Goal: Task Accomplishment & Management: Manage account settings

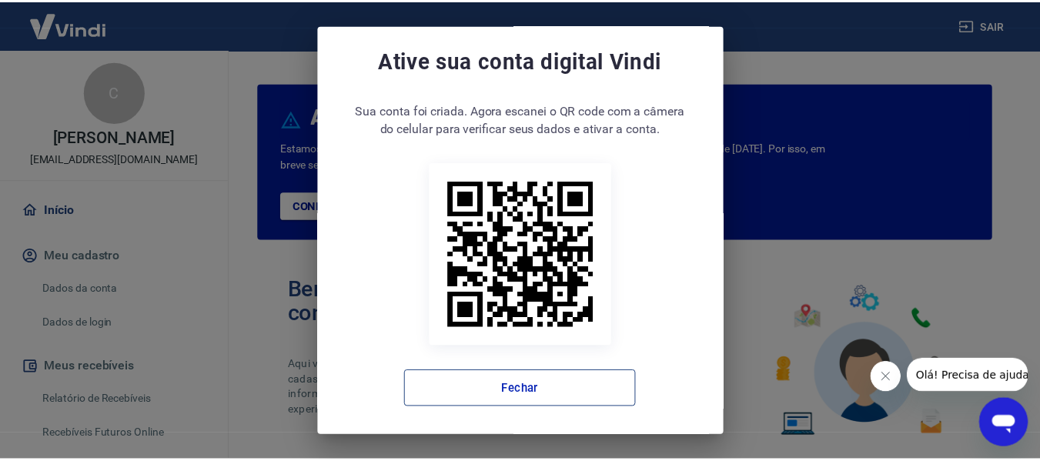
scroll to position [12, 0]
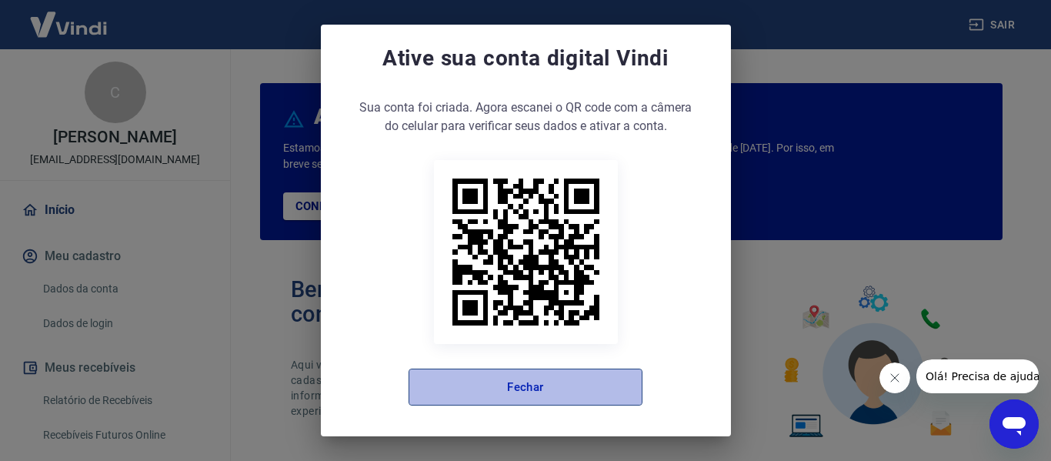
click at [581, 383] on button "Fechar" at bounding box center [526, 387] width 234 height 37
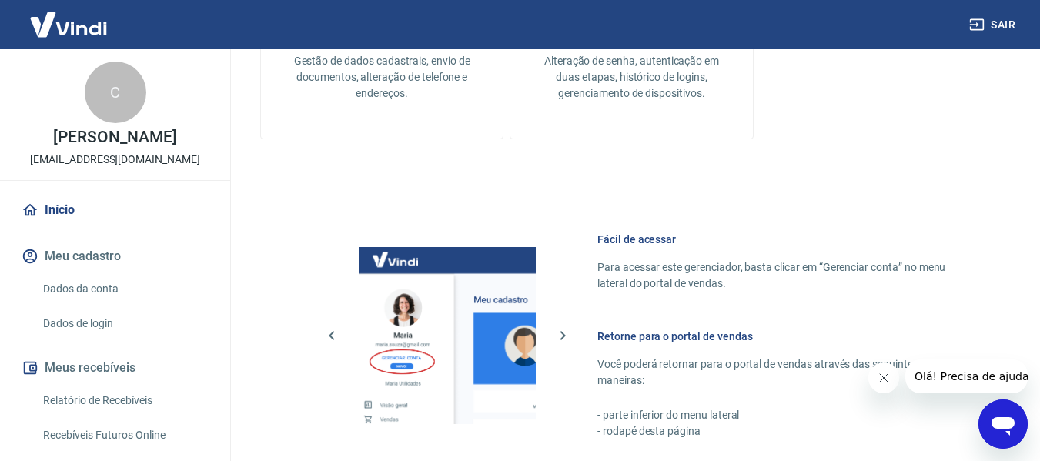
scroll to position [693, 0]
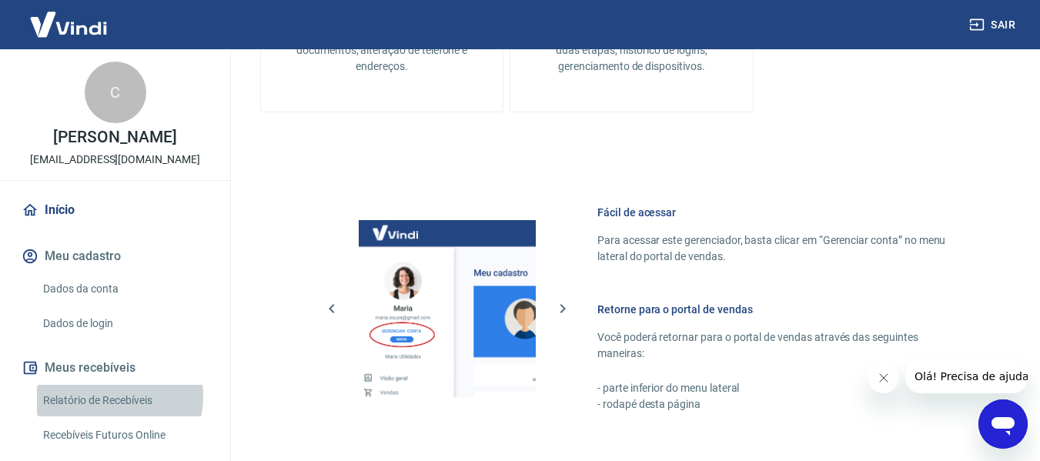
click at [108, 412] on link "Relatório de Recebíveis" at bounding box center [124, 401] width 175 height 32
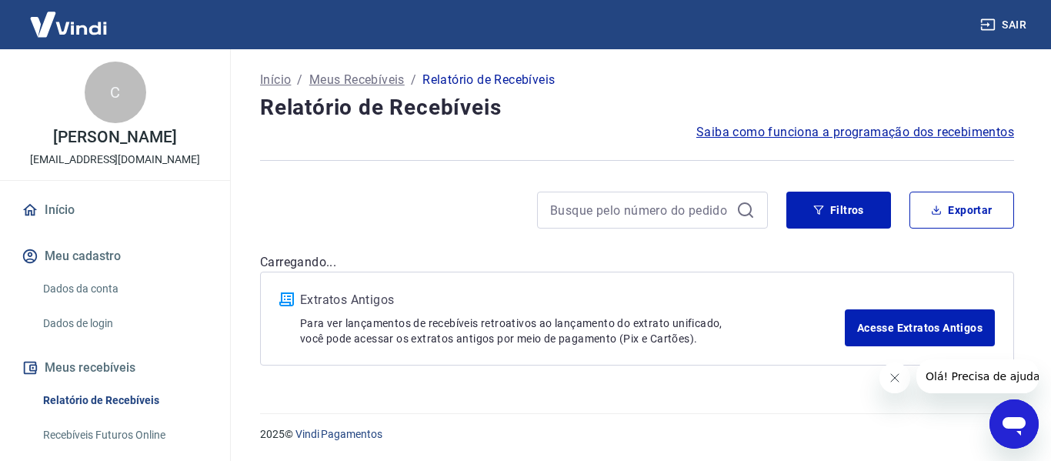
click at [891, 379] on icon "Fechar mensagem da empresa" at bounding box center [894, 378] width 12 height 12
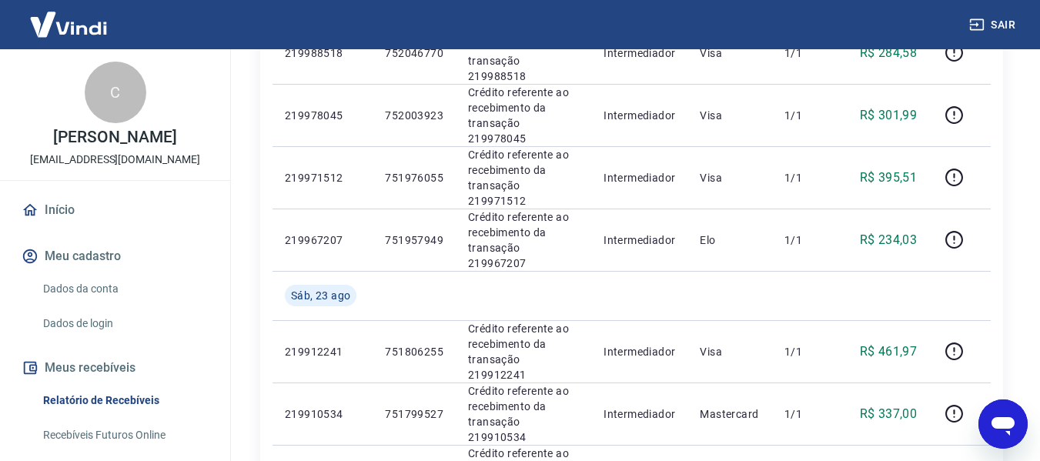
scroll to position [1154, 0]
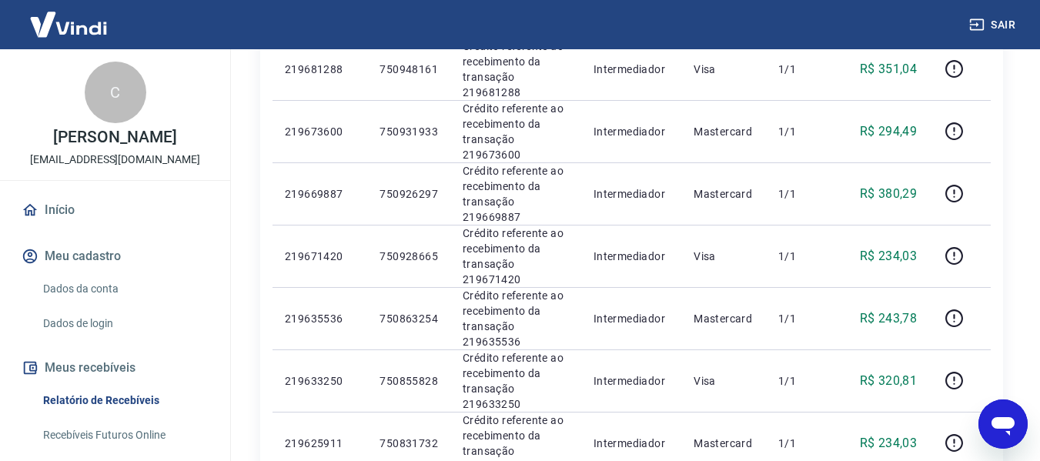
scroll to position [1387, 0]
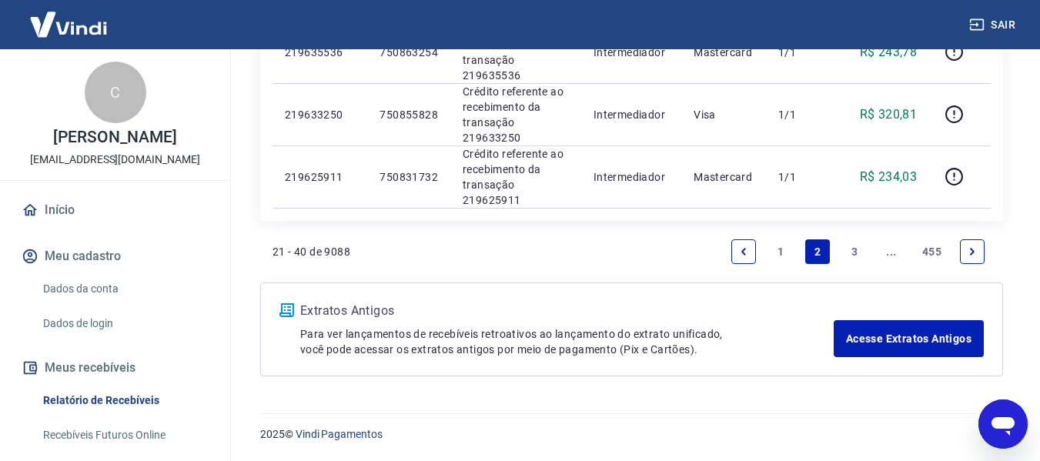
click at [781, 250] on link "1" at bounding box center [780, 251] width 25 height 25
